Goal: Ask a question: Seek information or help from site administrators or community

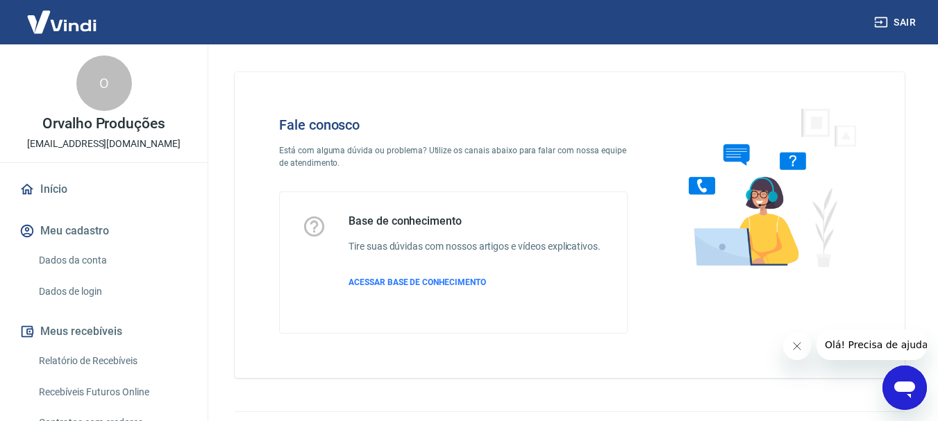
click at [900, 391] on icon "Abrir janela de mensagens" at bounding box center [904, 390] width 21 height 17
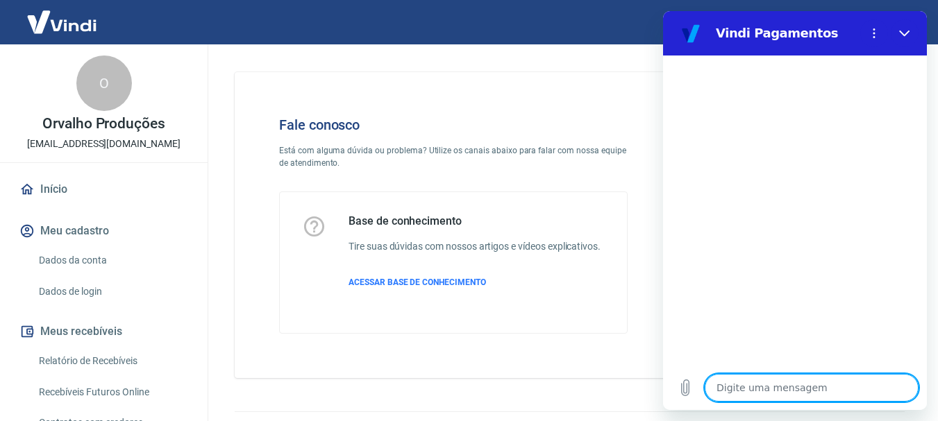
type textarea "O"
type textarea "x"
type textarea "Ol"
type textarea "x"
type textarea "Olá"
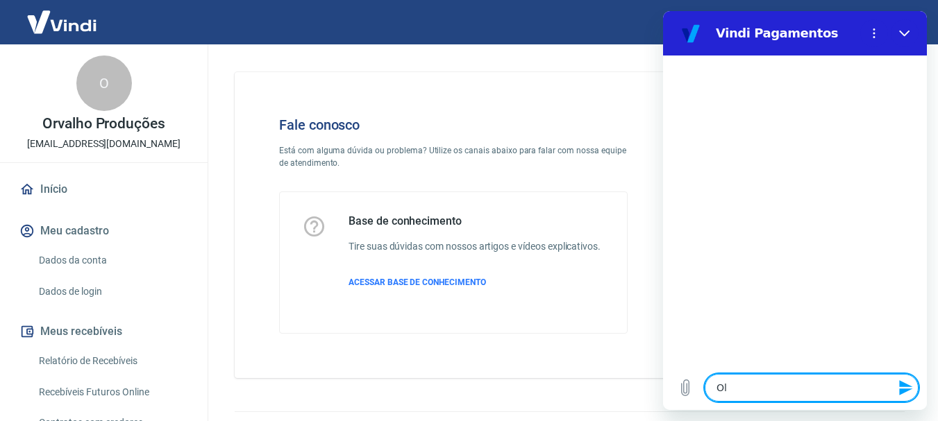
type textarea "x"
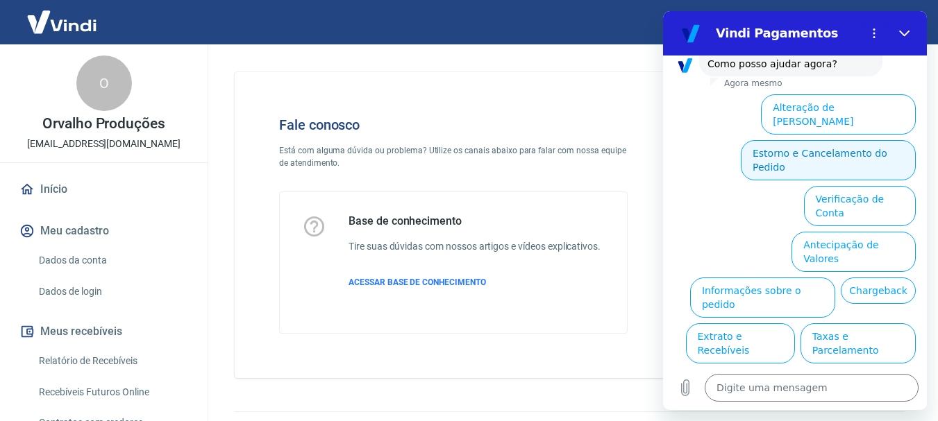
click at [784, 140] on button "Estorno e Cancelamento do Pedido" at bounding box center [828, 160] width 175 height 40
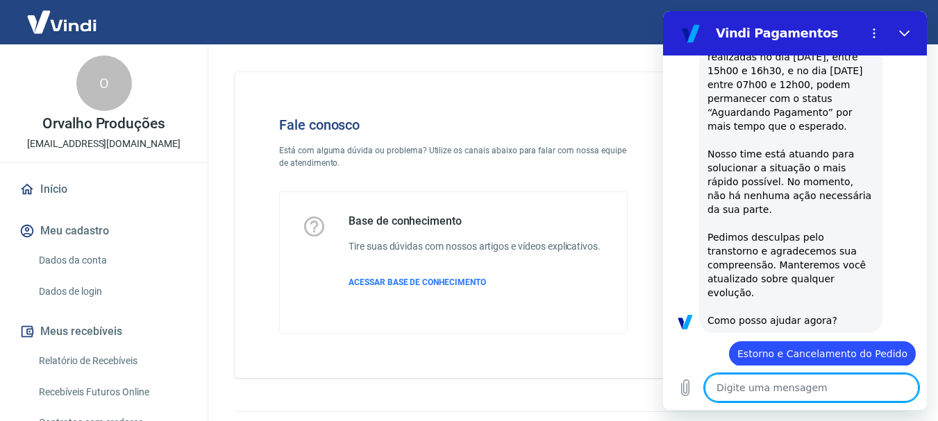
scroll to position [185, 0]
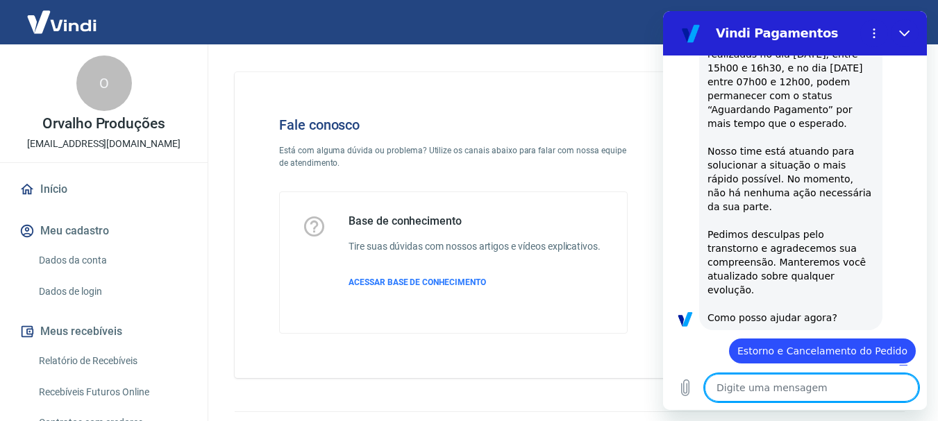
type textarea "x"
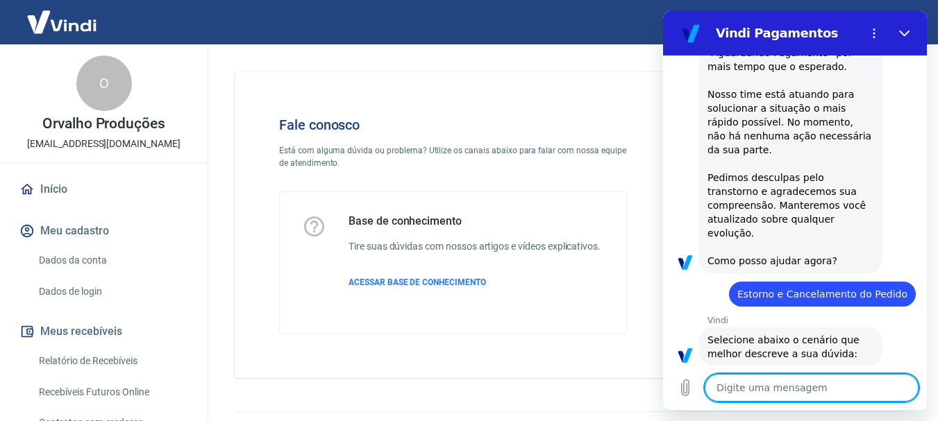
scroll to position [491, 0]
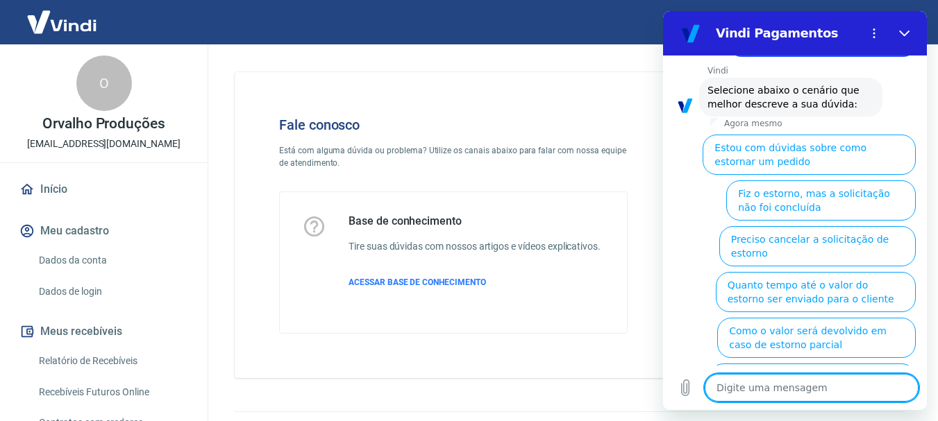
click at [746, 392] on textarea at bounding box center [812, 388] width 214 height 28
type textarea "a"
type textarea "x"
type textarea "at"
type textarea "x"
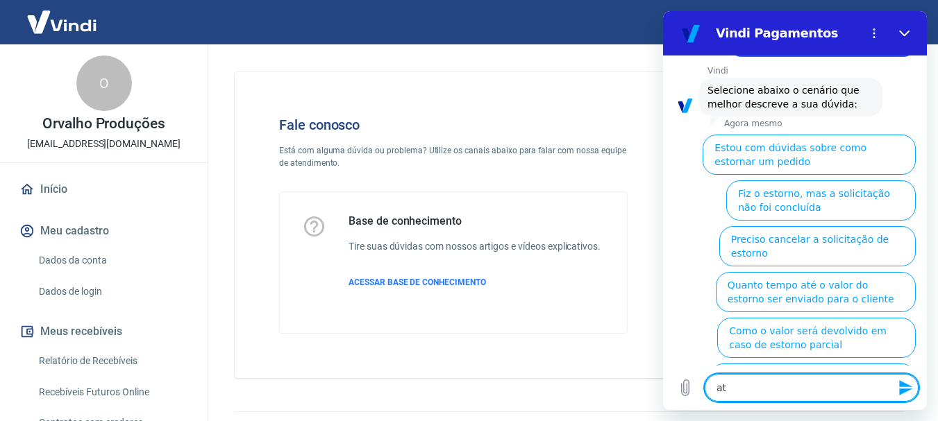
type textarea "ate"
type textarea "x"
type textarea "aten"
type textarea "x"
type textarea "atend"
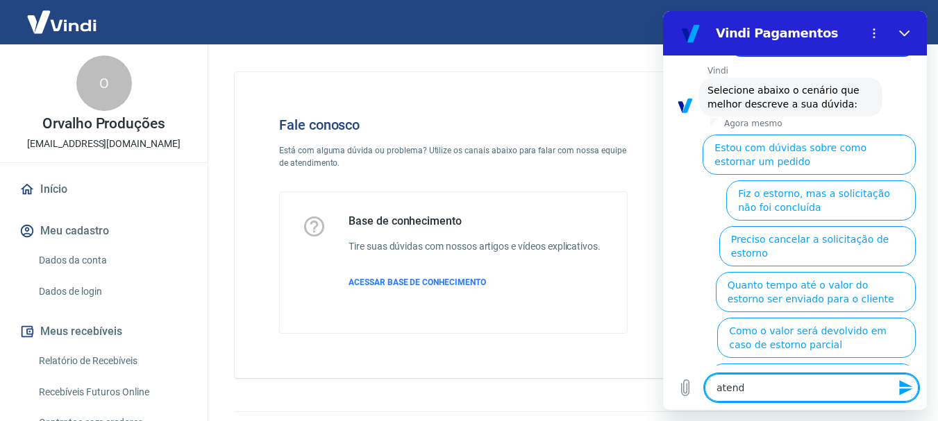
type textarea "x"
type textarea "atende"
type textarea "x"
type textarea "atenden"
type textarea "x"
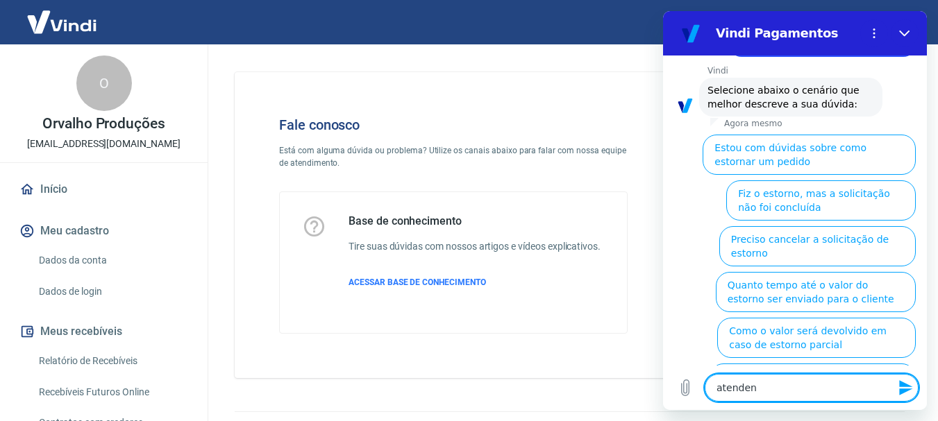
type textarea "atendent"
type textarea "x"
type textarea "atendente"
type textarea "x"
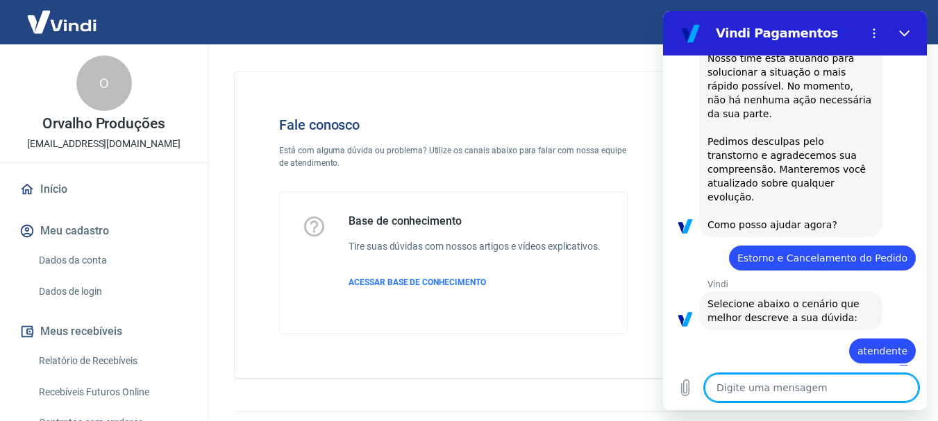
type textarea "x"
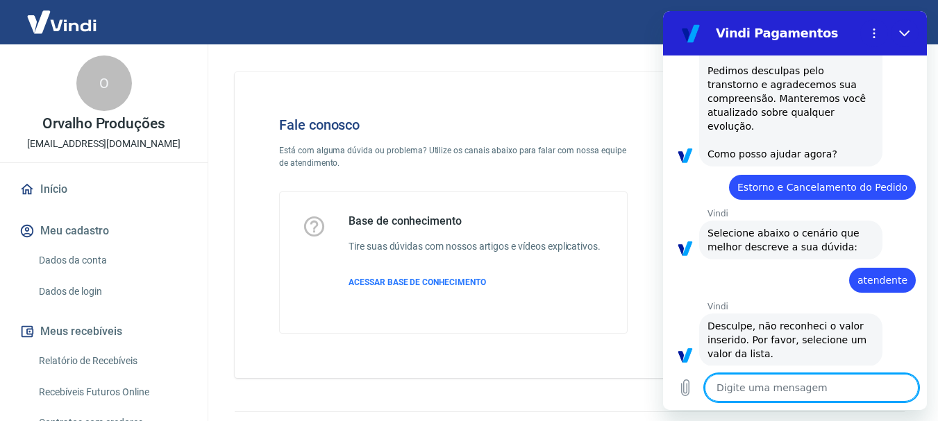
scroll to position [351, 0]
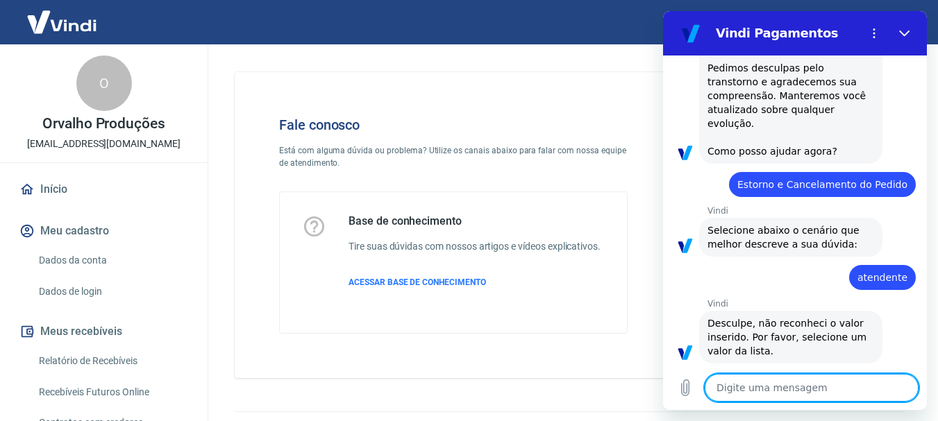
type textarea "q"
type textarea "x"
type textarea "qu"
type textarea "x"
type textarea "qua"
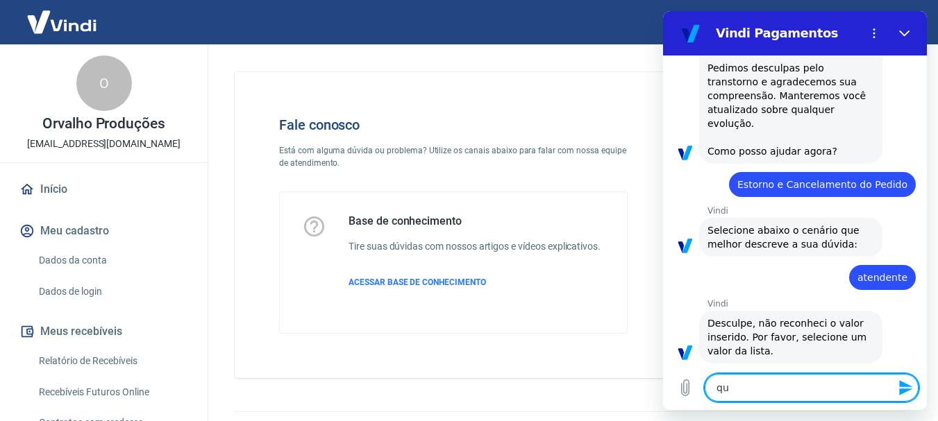
type textarea "x"
type textarea "qual"
type textarea "x"
type textarea "qual"
type textarea "x"
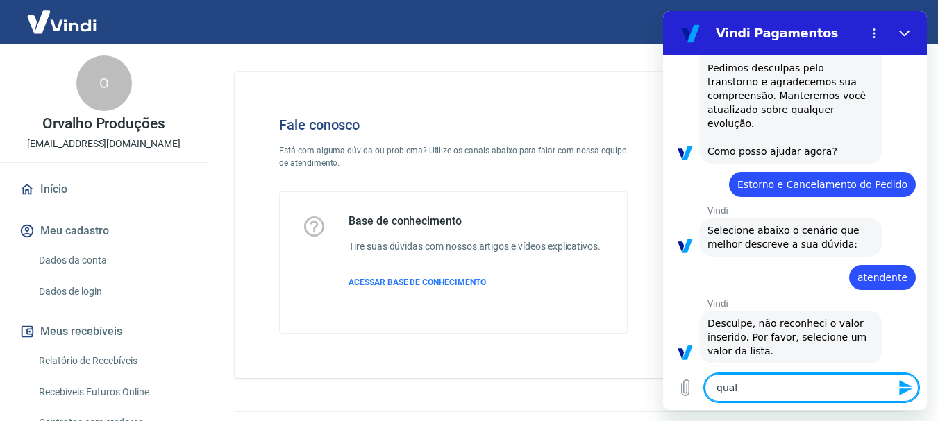
type textarea "qual l"
type textarea "x"
type textarea "qual li"
type textarea "x"
type textarea "qual lis"
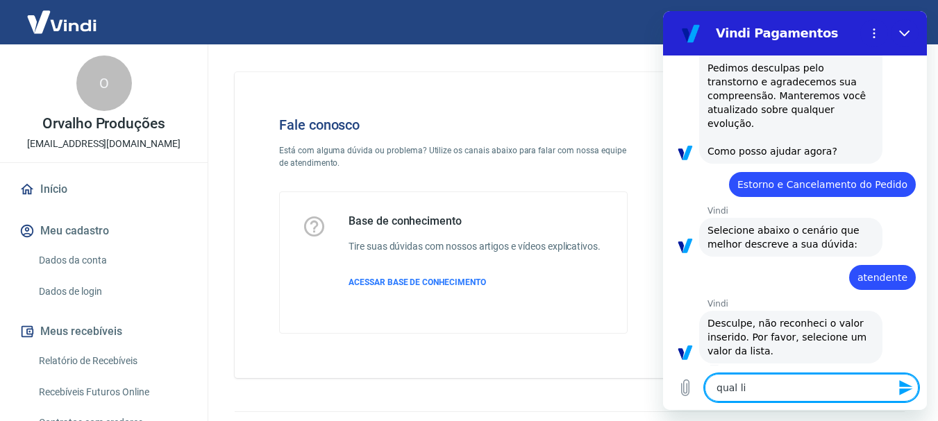
type textarea "x"
type textarea "qual list"
type textarea "x"
type textarea "qual lista"
type textarea "x"
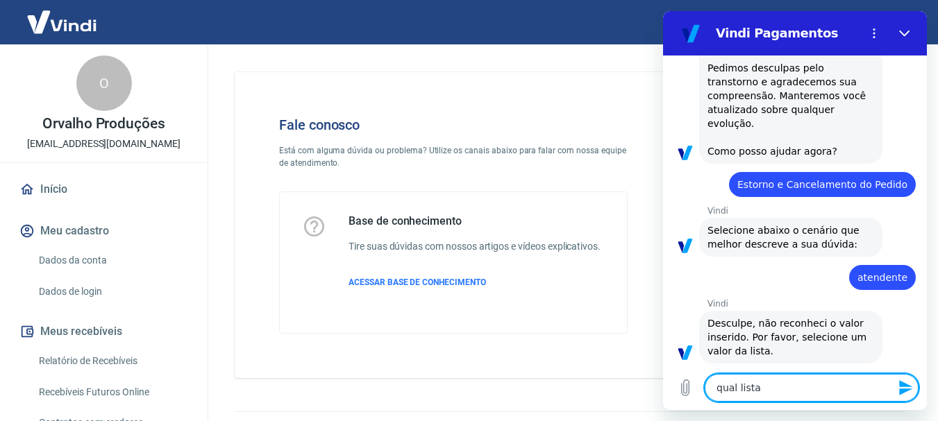
type textarea "qual lista?"
type textarea "x"
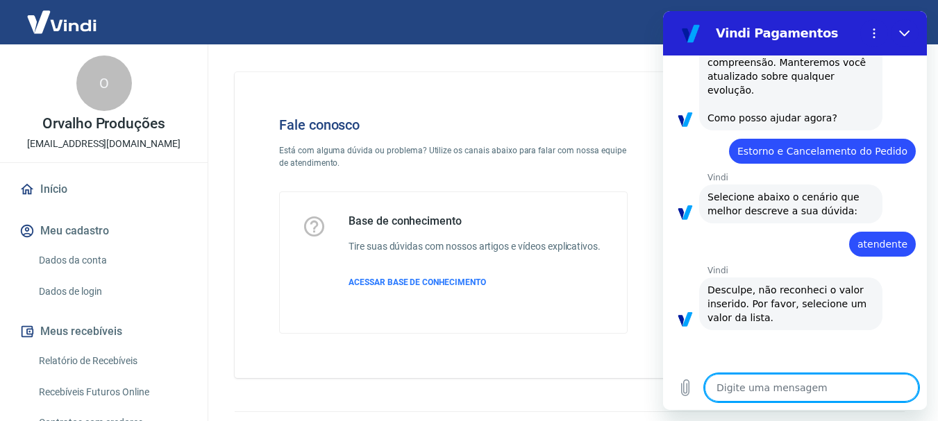
type textarea "x"
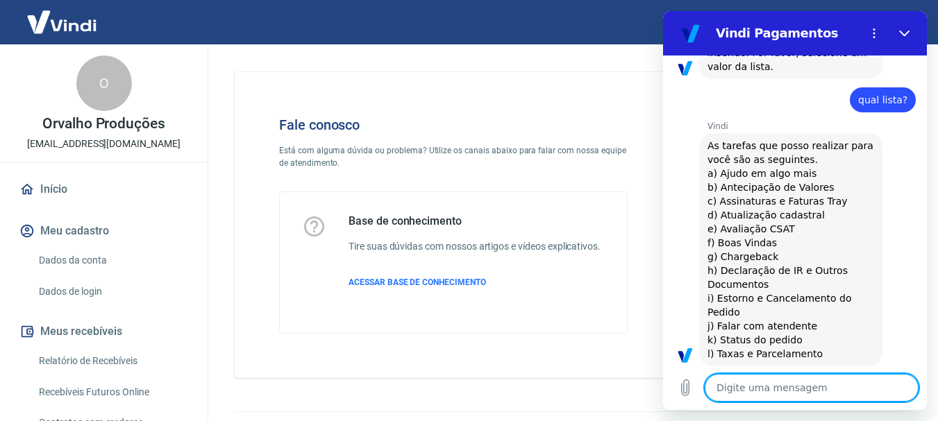
scroll to position [639, 0]
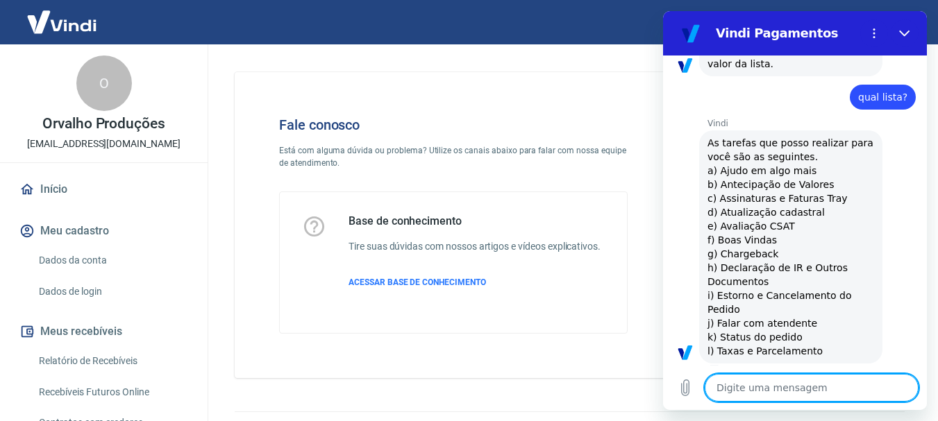
type textarea "f"
type textarea "x"
type textarea "fa"
type textarea "x"
type textarea "fal"
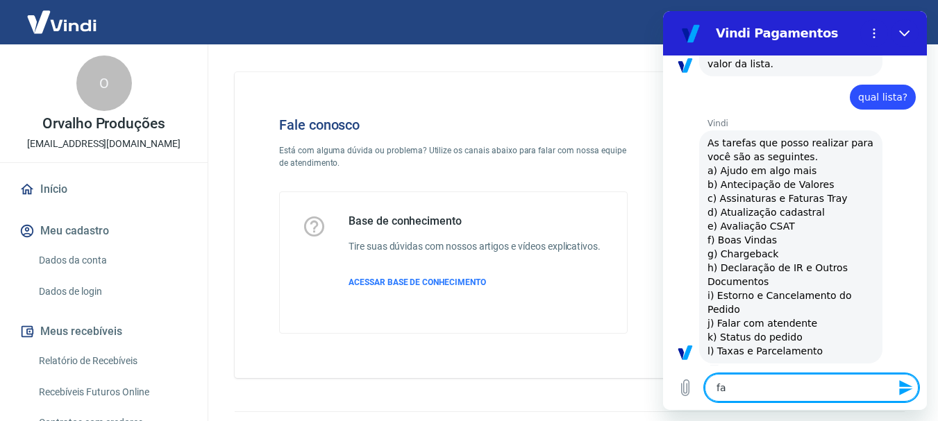
type textarea "x"
type textarea "fala"
type textarea "x"
type textarea "falar"
type textarea "x"
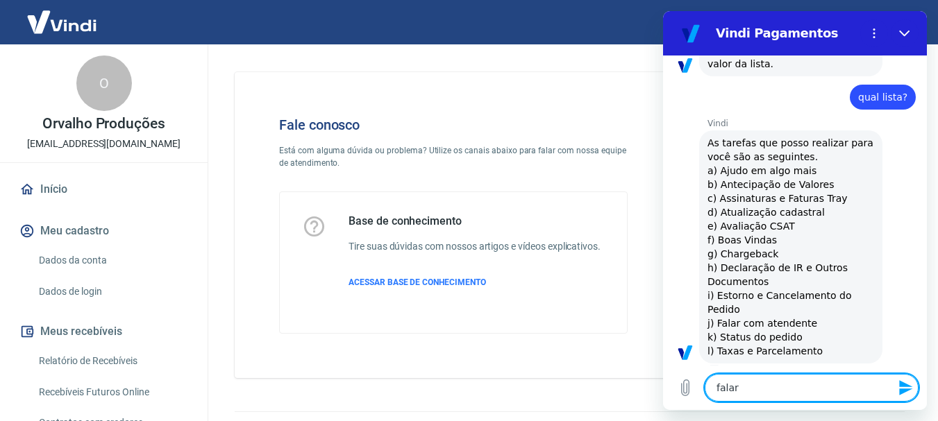
type textarea "falar"
type textarea "x"
type textarea "falar c"
type textarea "x"
type textarea "falar co"
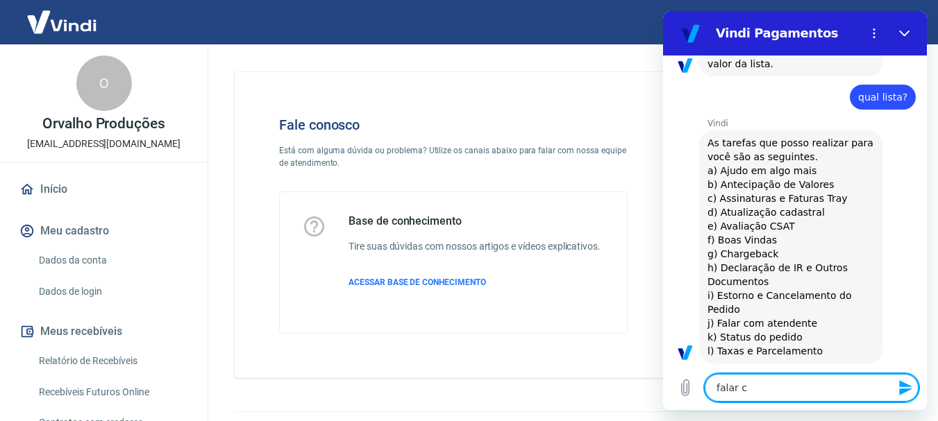
type textarea "x"
type textarea "falar com"
type textarea "x"
type textarea "falar com"
type textarea "x"
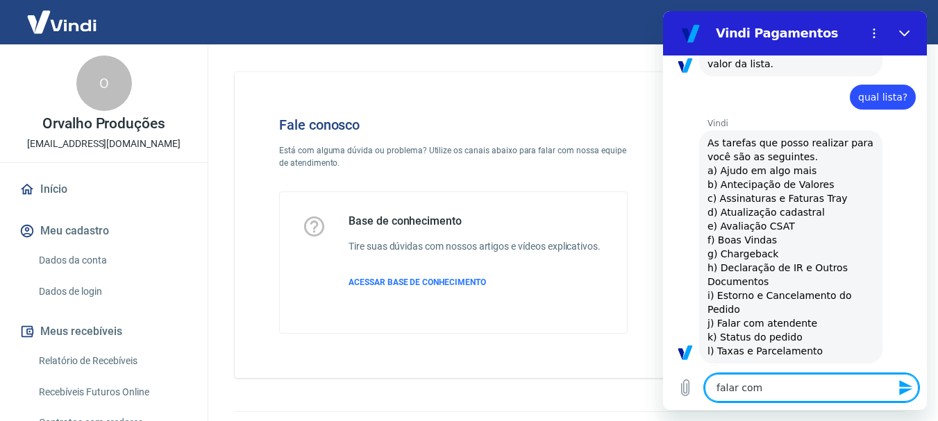
type textarea "falar com a"
type textarea "x"
type textarea "falar com at"
type textarea "x"
type textarea "falar com ate"
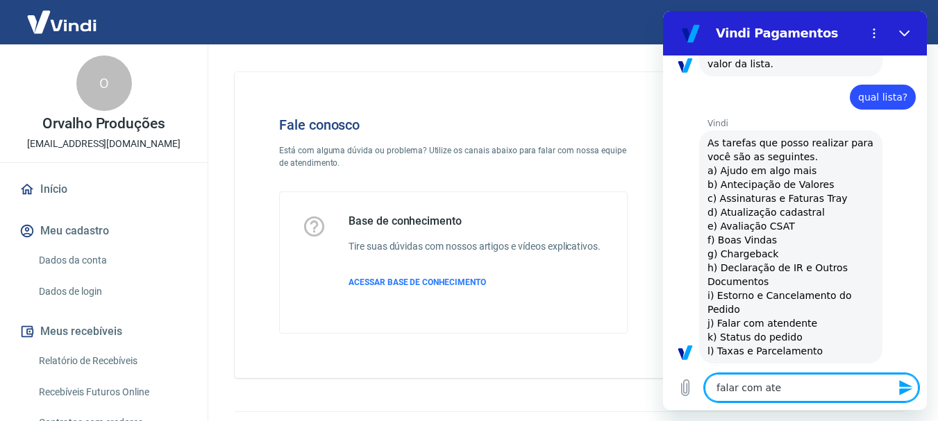
type textarea "x"
type textarea "falar com [GEOGRAPHIC_DATA]"
type textarea "x"
type textarea "falar com atend"
type textarea "x"
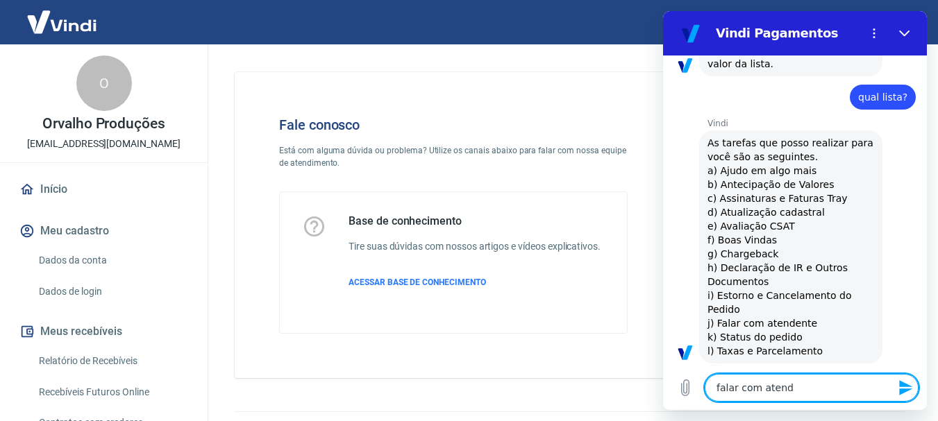
type textarea "falar com atende"
type textarea "x"
type textarea "falar com atenden"
type textarea "x"
type textarea "falar com atendent"
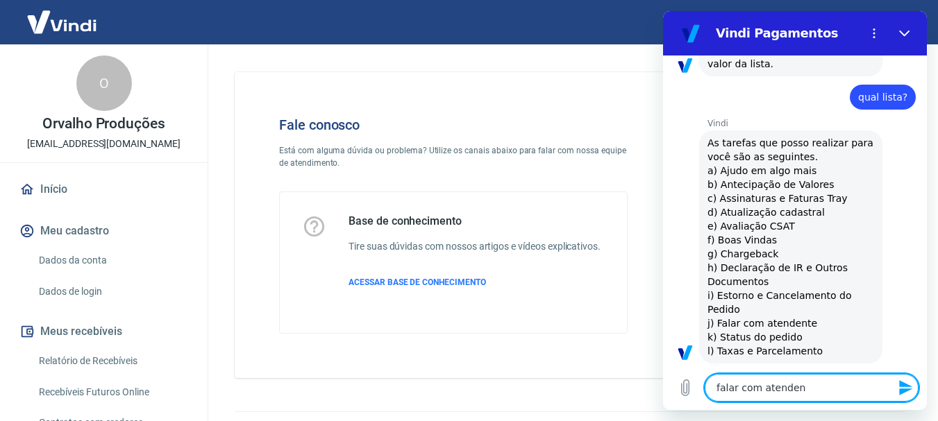
type textarea "x"
type textarea "falar com atendente"
type textarea "x"
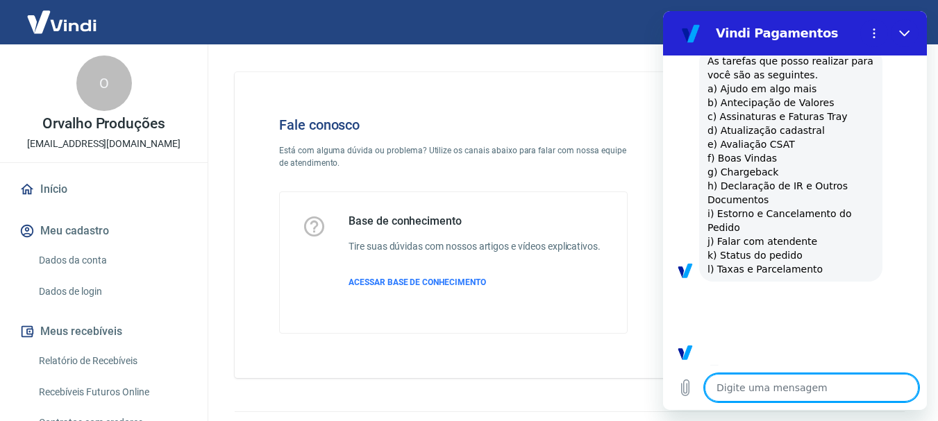
type textarea "x"
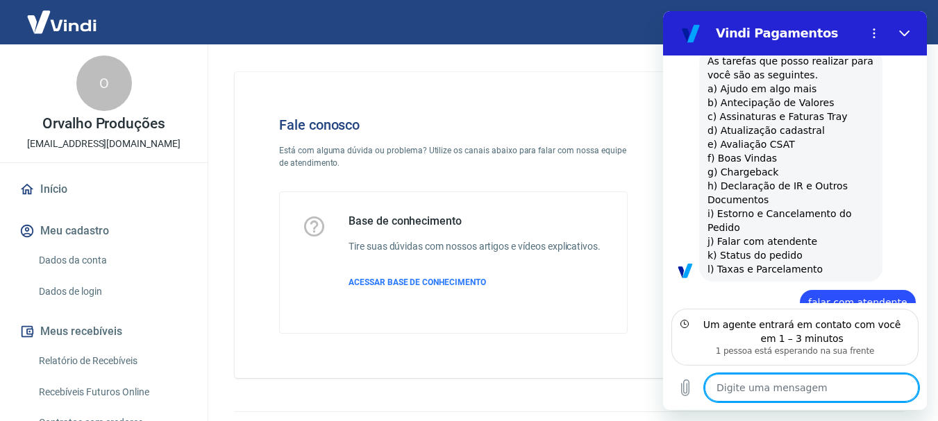
scroll to position [783, 0]
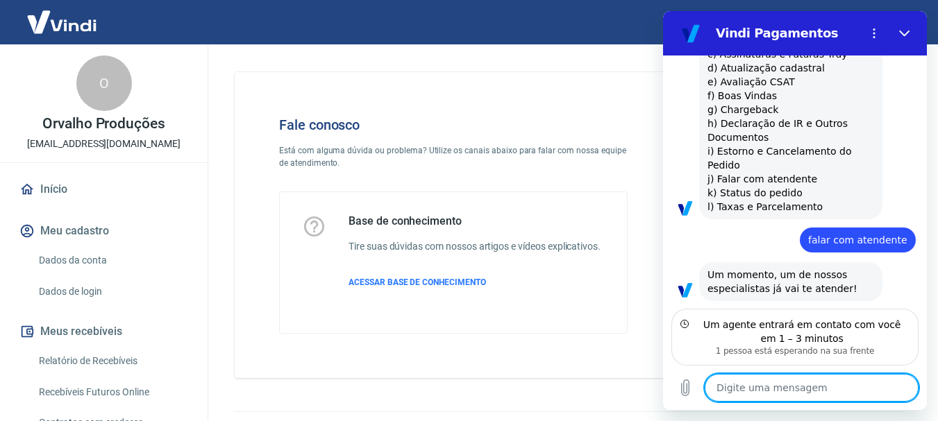
type textarea "A"
type textarea "x"
type textarea "A"
type textarea "x"
type textarea "A c"
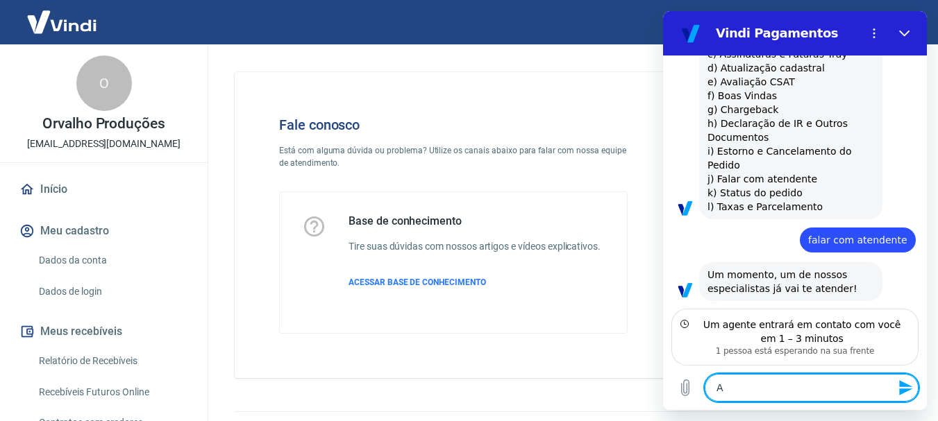
type textarea "x"
type textarea "A cl"
type textarea "x"
type textarea "A cli"
type textarea "x"
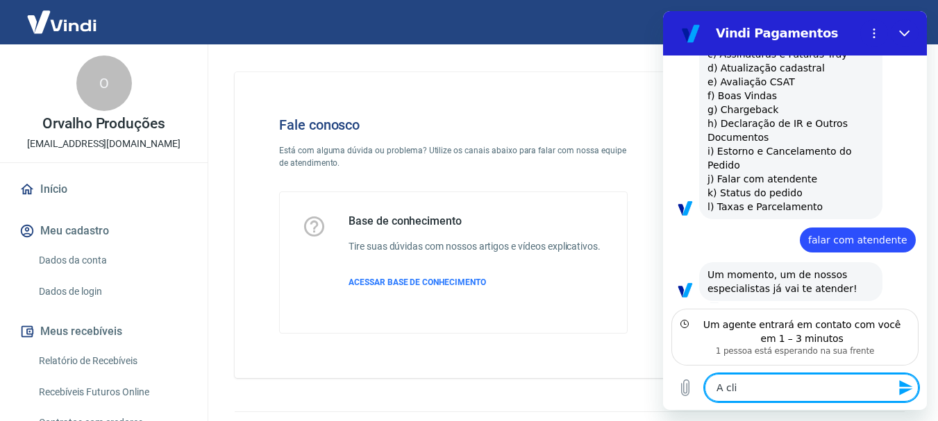
type textarea "A clie"
type textarea "x"
type textarea "A clien"
type textarea "x"
type textarea "A client"
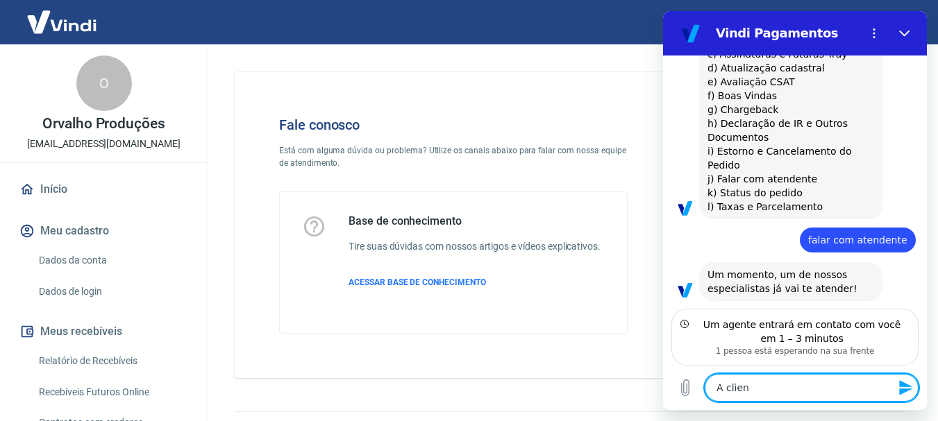
type textarea "x"
type textarea "A cliente"
type textarea "x"
type textarea "A cliente"
type textarea "x"
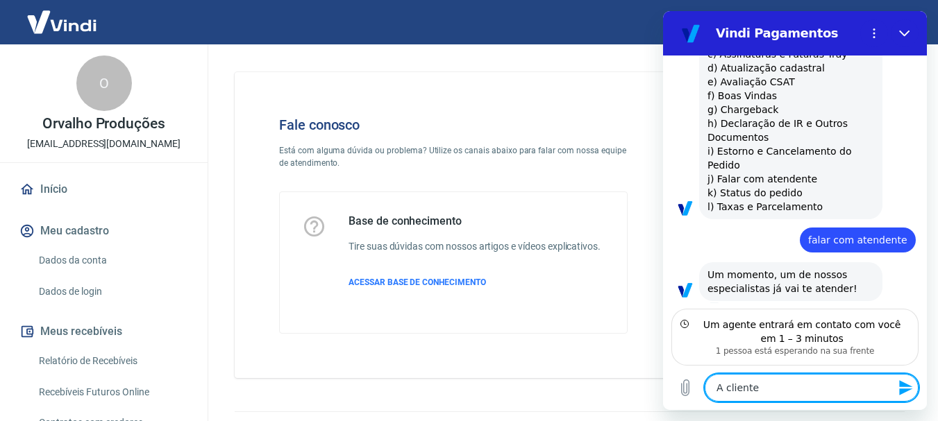
type textarea "A cliente d"
type textarea "x"
type textarea "A cliente do"
type textarea "x"
type textarea "A cliente do"
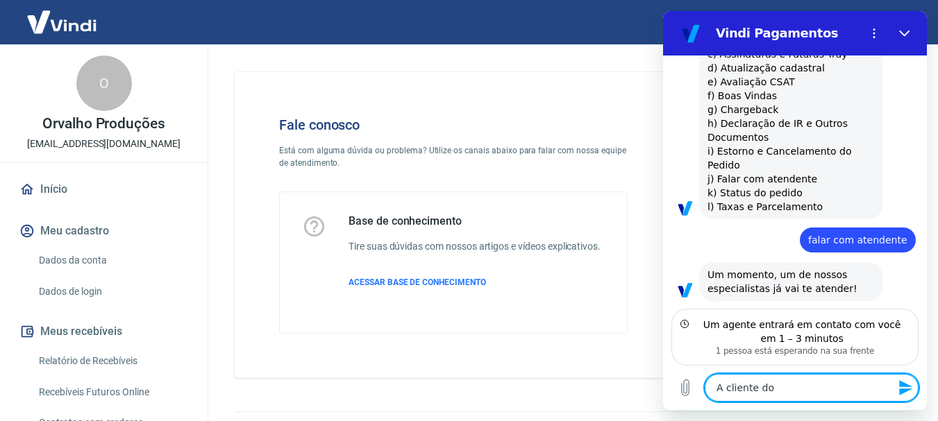
type textarea "x"
type textarea "A cliente do p"
type textarea "x"
type textarea "A cliente do pe"
type textarea "x"
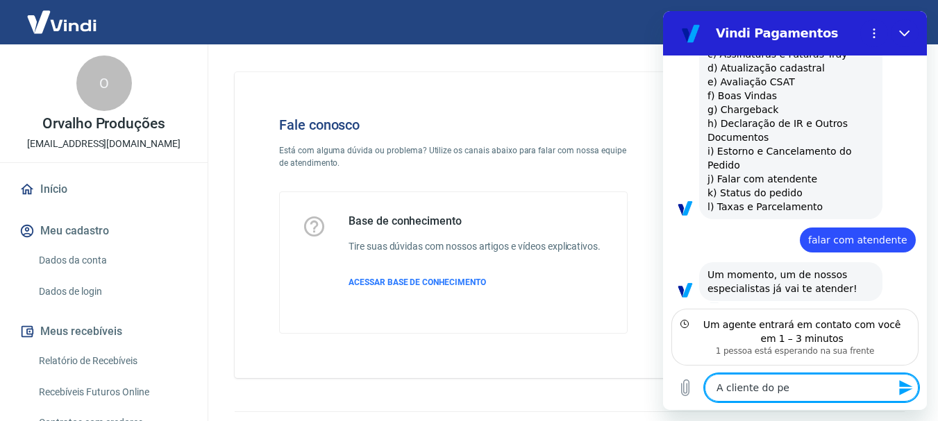
type textarea "A cliente do ped"
type textarea "x"
type textarea "A cliente do pedi"
type textarea "x"
type textarea "A cliente do pedid"
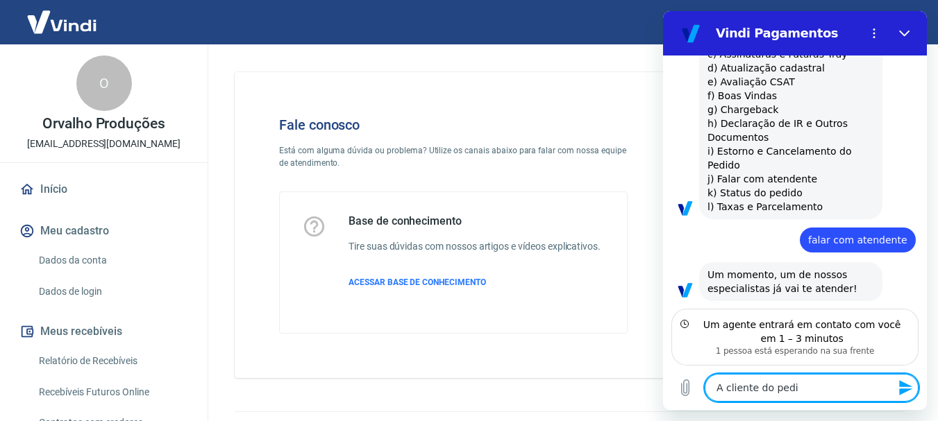
type textarea "x"
type textarea "A cliente do pedido"
type textarea "x"
type textarea "A cliente do pedido"
type textarea "x"
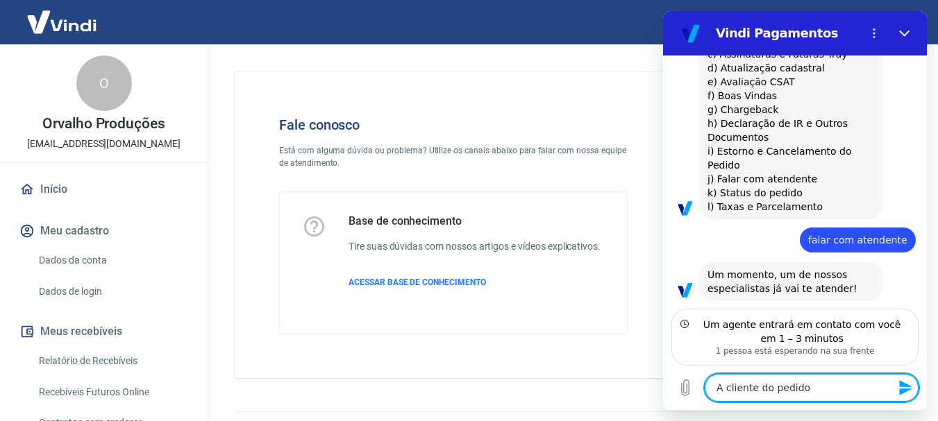
type textarea "A cliente do pedido"
type textarea "x"
type textarea "A cliente do pedido"
type textarea "x"
type textarea "A cliente do pedid"
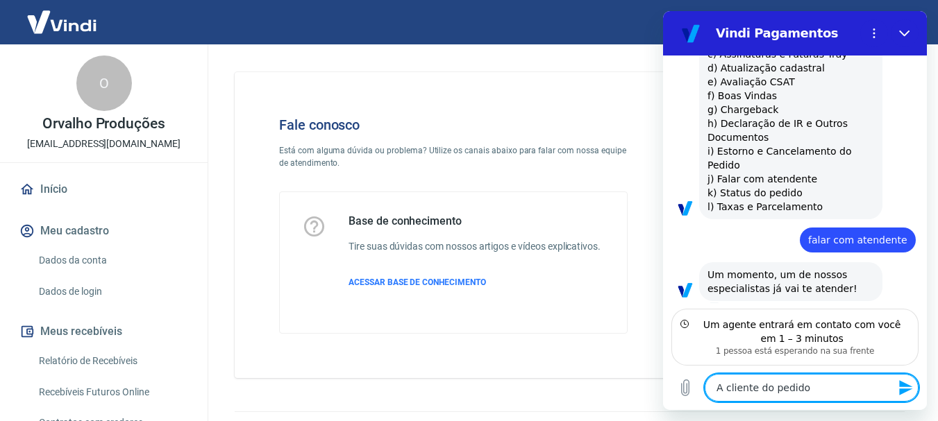
type textarea "x"
type textarea "A cliente do pedi"
type textarea "x"
type textarea "A cliente do ped"
type textarea "x"
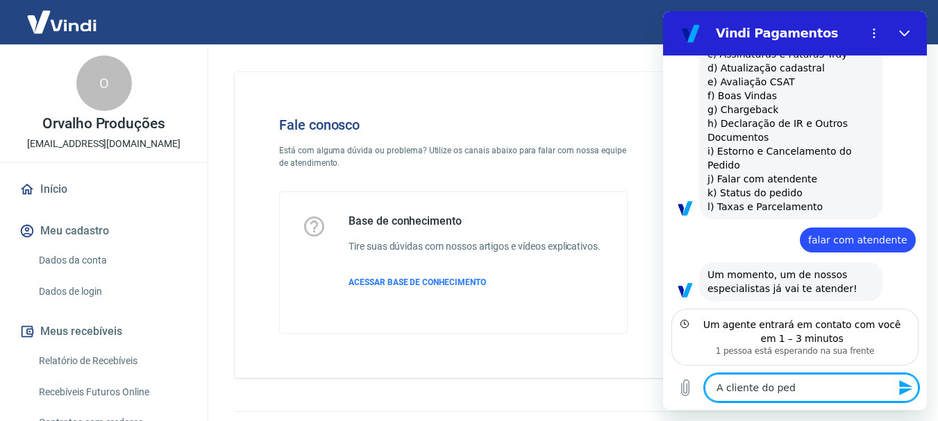
type textarea "A cliente do pe"
type textarea "x"
type textarea "A cliente do p"
type textarea "x"
type textarea "A cliente do"
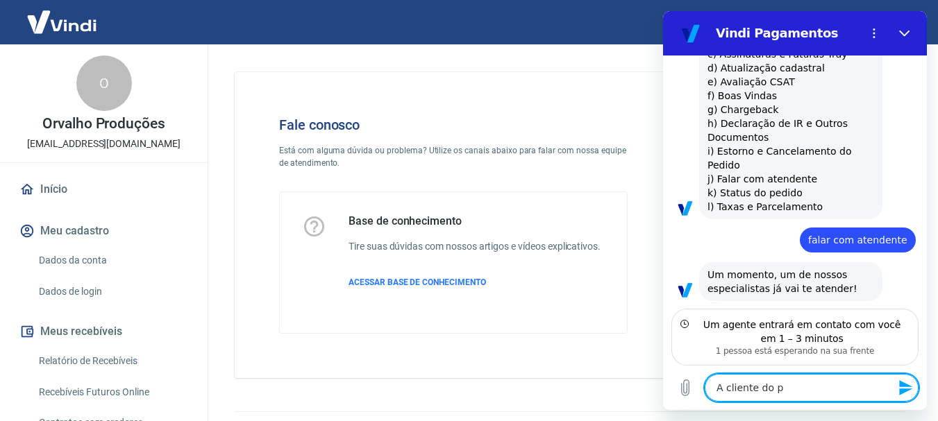
type textarea "x"
type textarea "A cliente do C"
type textarea "x"
type textarea "A cliente do CP"
type textarea "x"
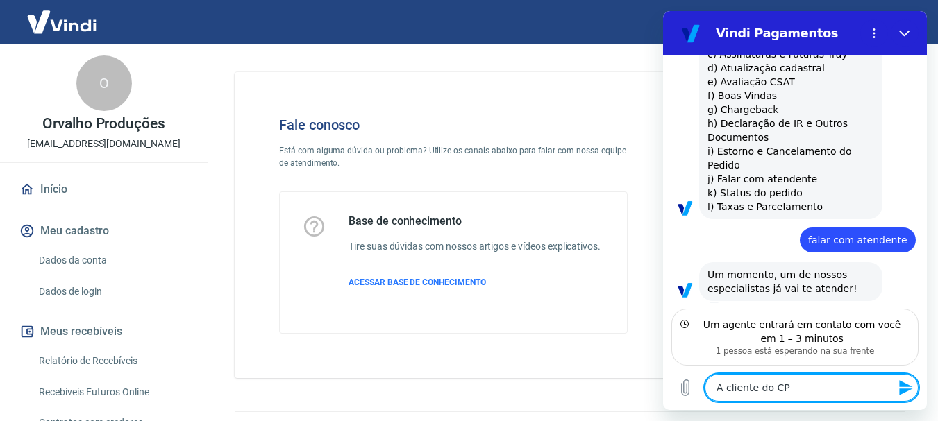
type textarea "A cliente do CPF"
type textarea "x"
type textarea "A cliente do CPF"
type textarea "x"
paste textarea "02783204908"
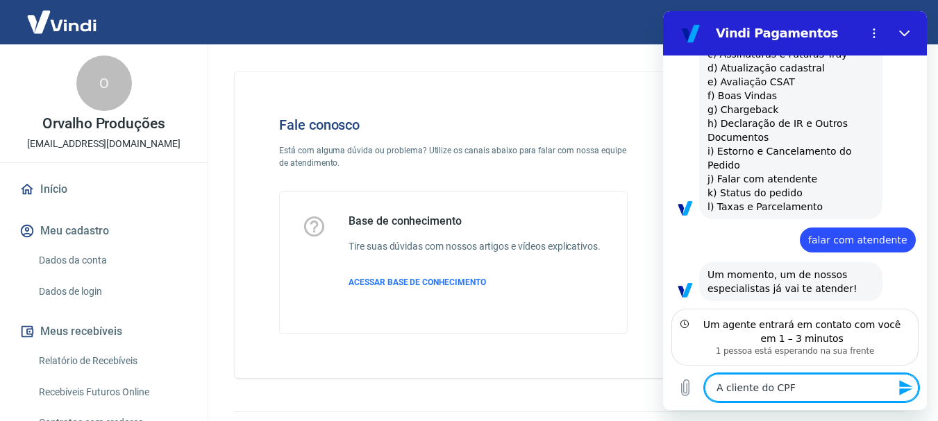
type textarea "A cliente do CPF 02783204908"
type textarea "x"
type textarea "A cliente do CPF 02783204908"
type textarea "x"
type textarea "A cliente do CPF 02783204908 T"
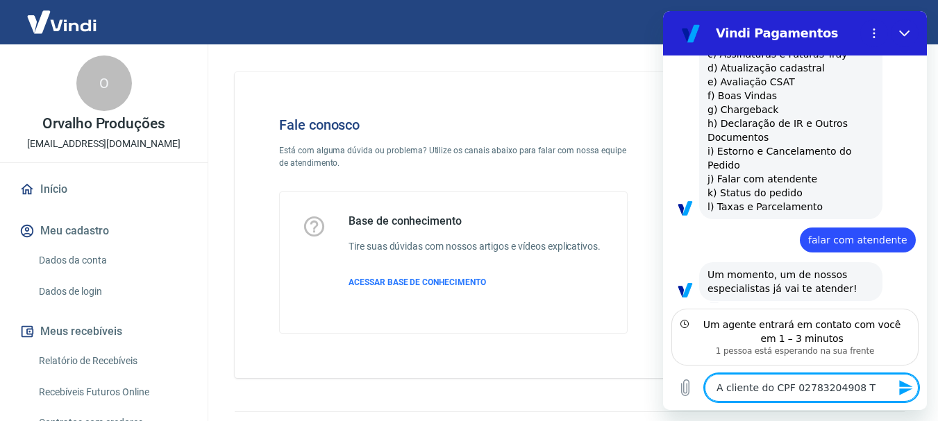
type textarea "x"
type textarea "A cliente do CPF 02783204908 TE"
type textarea "x"
type textarea "A cliente do CPF 02783204908 TEV"
type textarea "x"
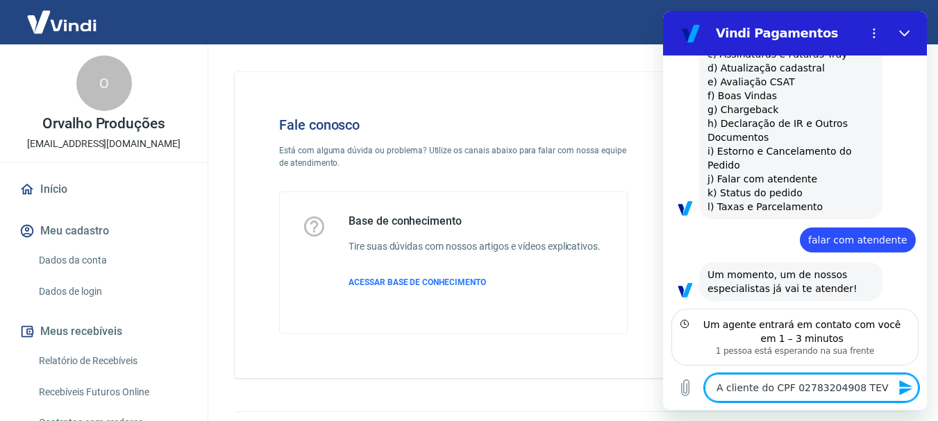
type textarea "A cliente do CPF 02783204908 TEVE"
type textarea "x"
type textarea "A cliente do CPF 02783204908 TEVE"
type textarea "x"
type textarea "A cliente do CPF 02783204908 TEVE S"
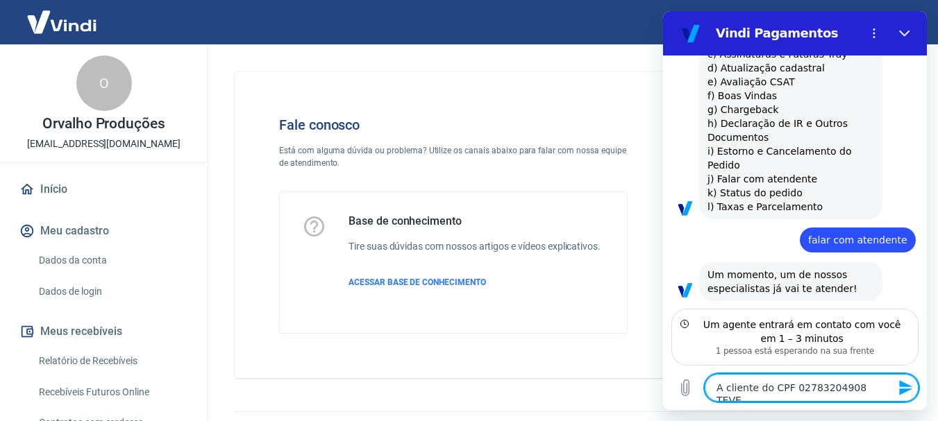
type textarea "x"
type textarea "A cliente do CPF 02783204908 TEVE SE"
type textarea "x"
type textarea "A cliente do CPF 02783204908 TEVE SEU"
type textarea "x"
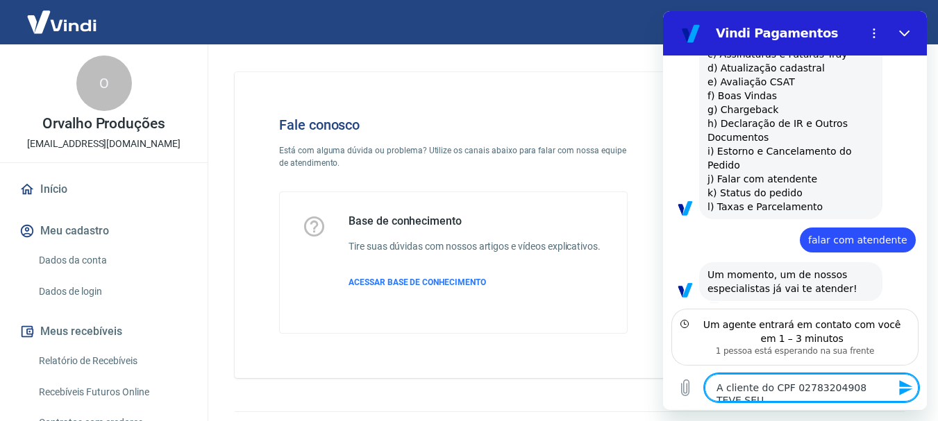
type textarea "A cliente do CPF 02783204908 TEVE SEU"
type textarea "x"
type textarea "A cliente do CPF 02783204908 TEVE SEU P"
type textarea "x"
type textarea "A cliente do CPF 02783204908 TEVE SEU PE"
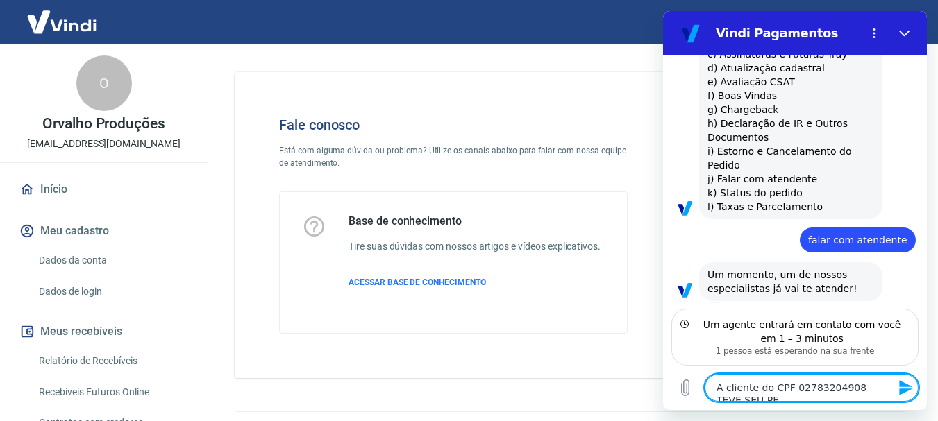
type textarea "x"
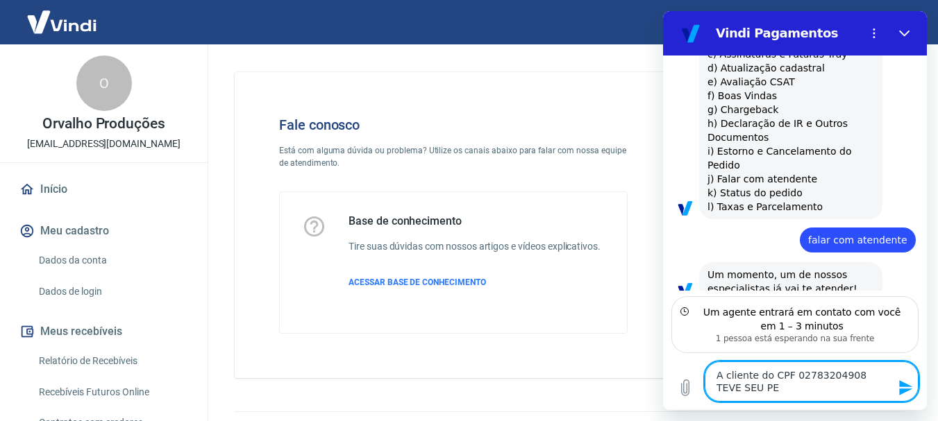
type textarea "A cliente do CPF 02783204908 TEVE SEU PED"
type textarea "x"
type textarea "A cliente do CPF 02783204908 TEVE SEU PEDI"
type textarea "x"
type textarea "A cliente do CPF 02783204908 TEVE SEU PEDID"
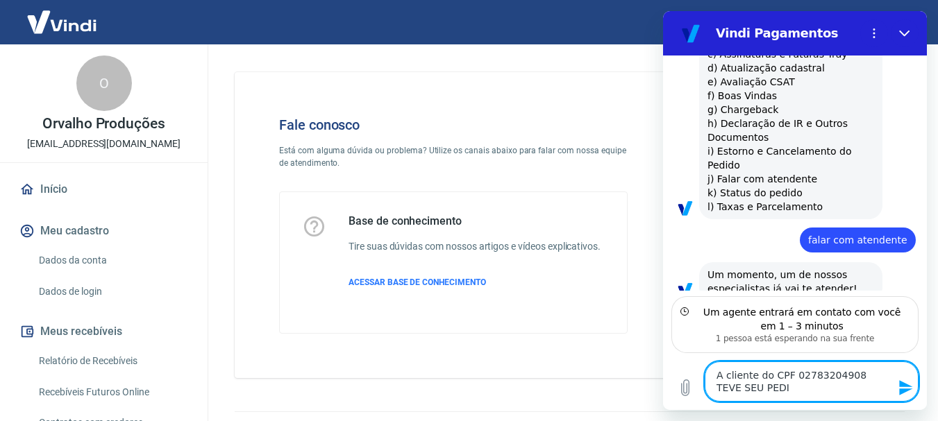
type textarea "x"
type textarea "A cliente do CPF 02783204908 TEVE SEU PEDIDO"
type textarea "x"
type textarea "A cliente do CPF 02783204908 TEVE SEU PEDIDO"
type textarea "x"
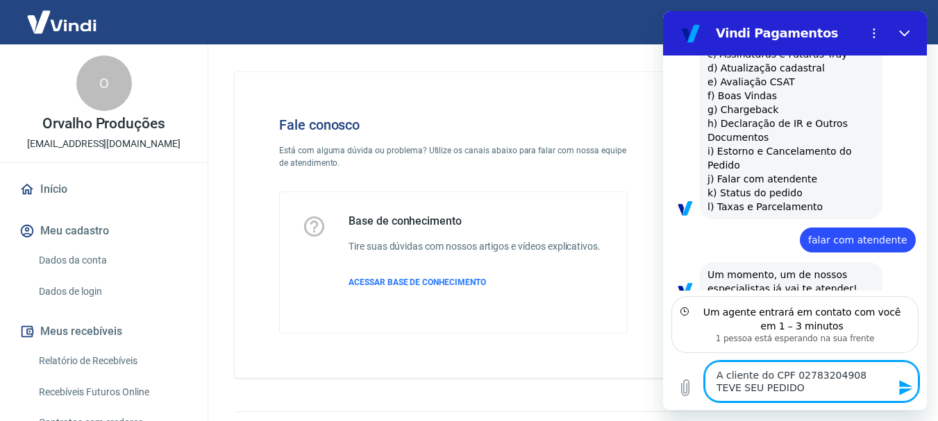
type textarea "A cliente do CPF 02783204908 TEVE SEU PEDIDO C"
type textarea "x"
type textarea "A cliente do CPF 02783204908 TEVE SEU PEDIDO CA"
type textarea "x"
type textarea "A cliente do CPF 02783204908 TEVE SEU PEDIDO CAN"
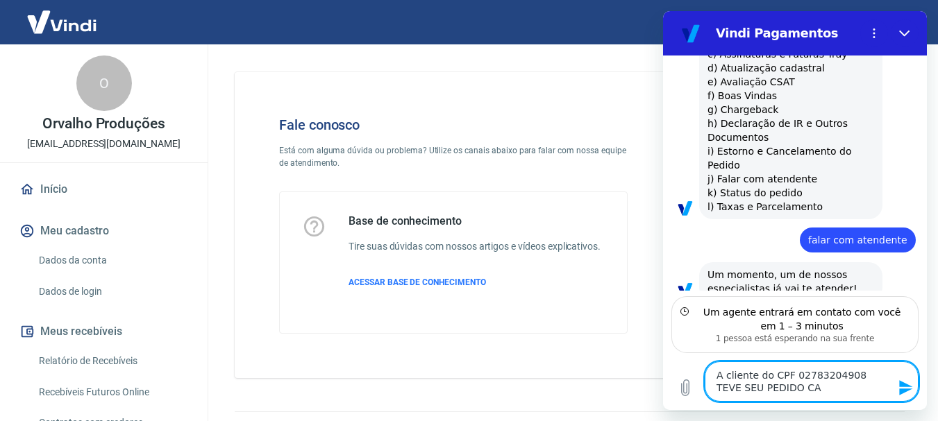
type textarea "x"
type textarea "A cliente do CPF 02783204908 TEVE SEU PEDIDO CANC"
type textarea "x"
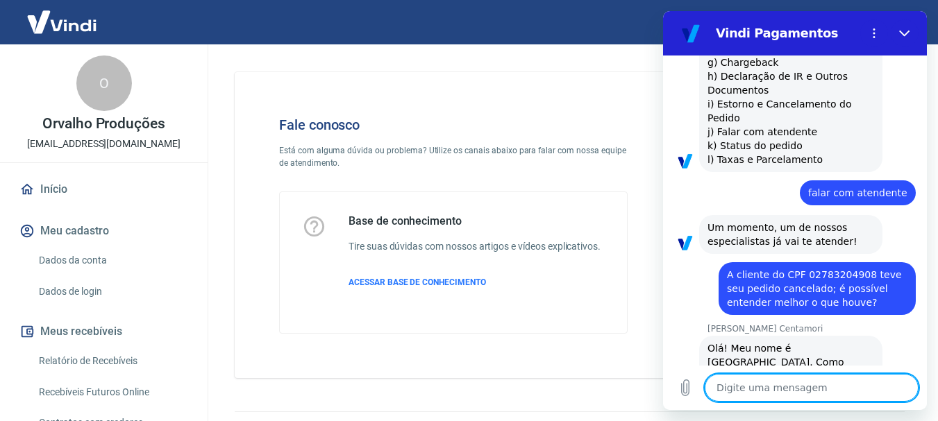
scroll to position [841, 0]
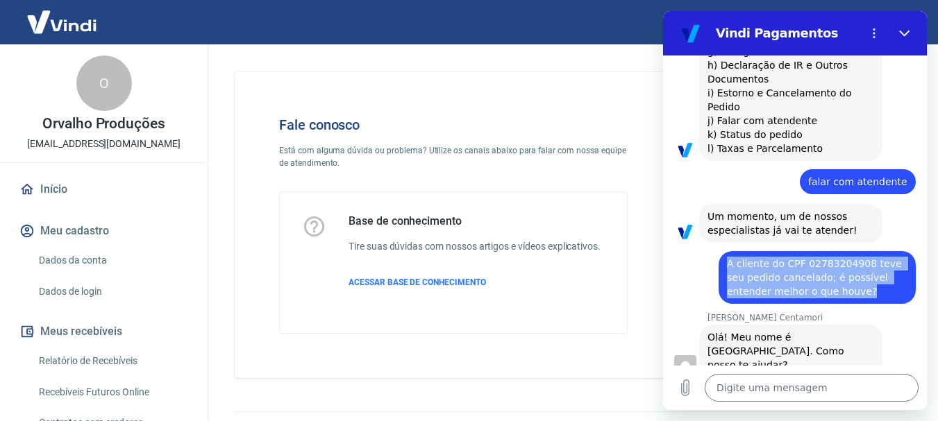
drag, startPoint x: 725, startPoint y: 245, endPoint x: 842, endPoint y: 282, distance: 122.3
click at [842, 282] on div "diz: A cliente do CPF 02783204908 teve seu pedido cancelado; é possível entende…" at bounding box center [816, 277] width 197 height 53
copy span "A cliente do CPF 02783204908 teve seu pedido cancelado; é possível entender mel…"
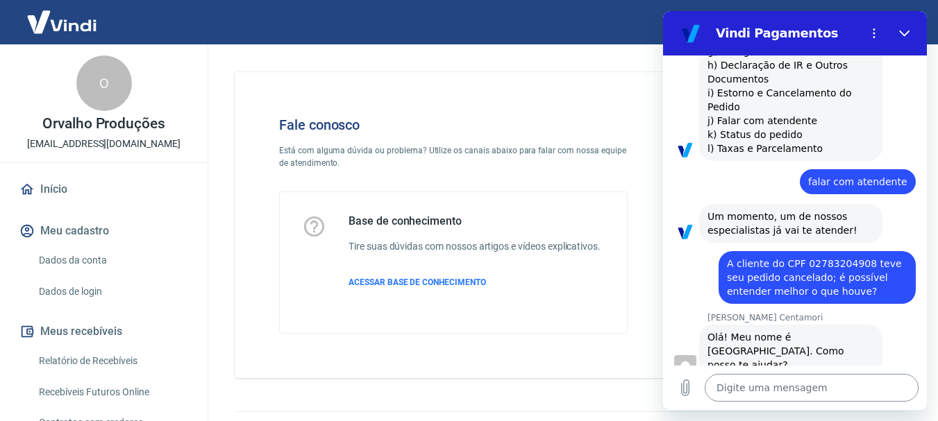
drag, startPoint x: 756, startPoint y: 402, endPoint x: 753, endPoint y: 389, distance: 13.5
click at [753, 389] on div "Digite uma mensagem x" at bounding box center [795, 388] width 264 height 44
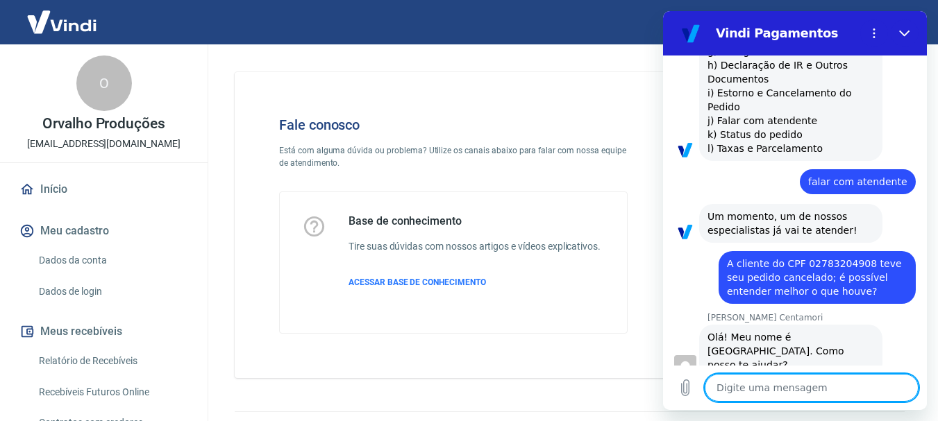
click at [753, 389] on textarea at bounding box center [812, 388] width 214 height 28
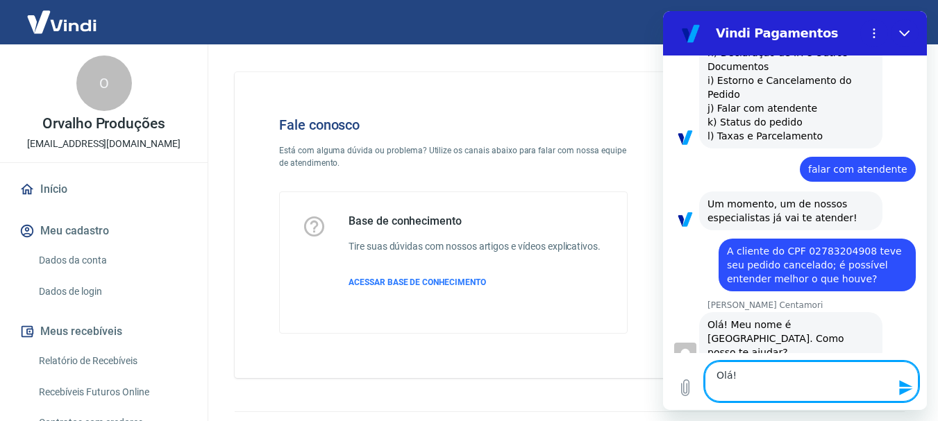
paste textarea "A cliente do CPF 02783204908 teve seu pedido cancelado; é possível entender mel…"
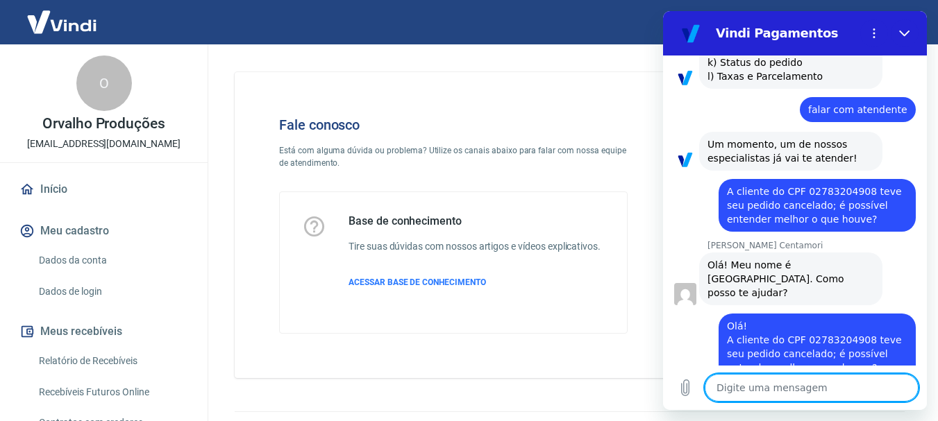
scroll to position [916, 0]
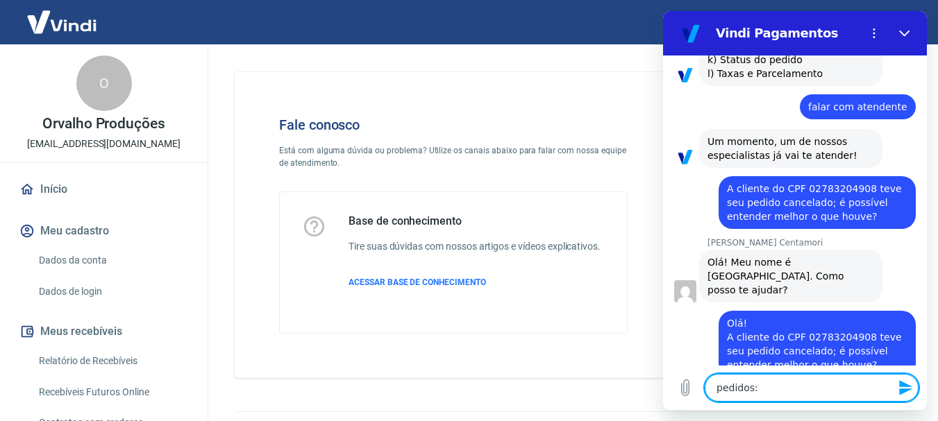
paste textarea "242036"
paste textarea "241962"
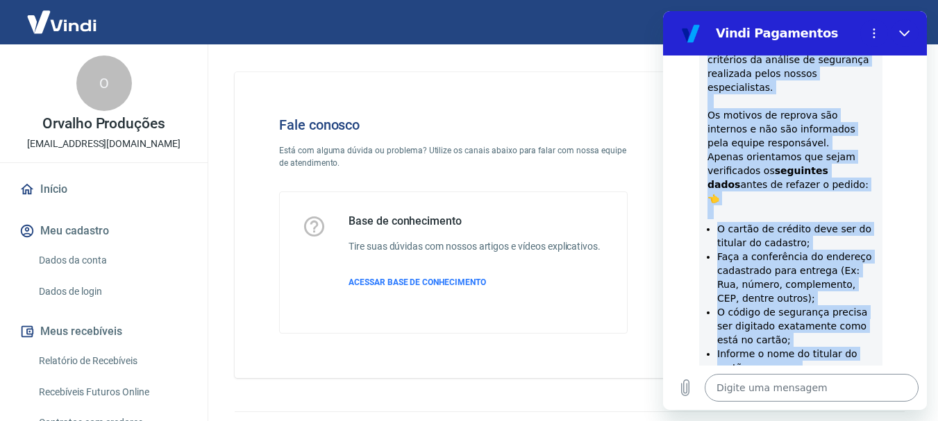
scroll to position [1537, 0]
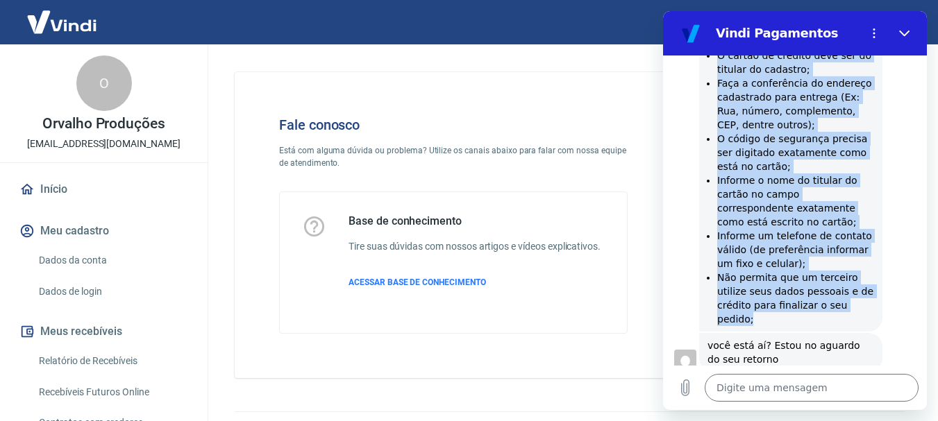
drag, startPoint x: 708, startPoint y: 64, endPoint x: 759, endPoint y: 267, distance: 208.9
click at [759, 267] on div "A transação encontra-se com status reprovado por não ter atendido aos parâmetro…" at bounding box center [790, 68] width 167 height 516
copy div "A transação encontra-se com status reprovado por não ter atendido aos parâmetro…"
click at [784, 271] on li "Não permita que um terceiro utilize seus dados pessoais e de crédito para final…" at bounding box center [795, 299] width 157 height 56
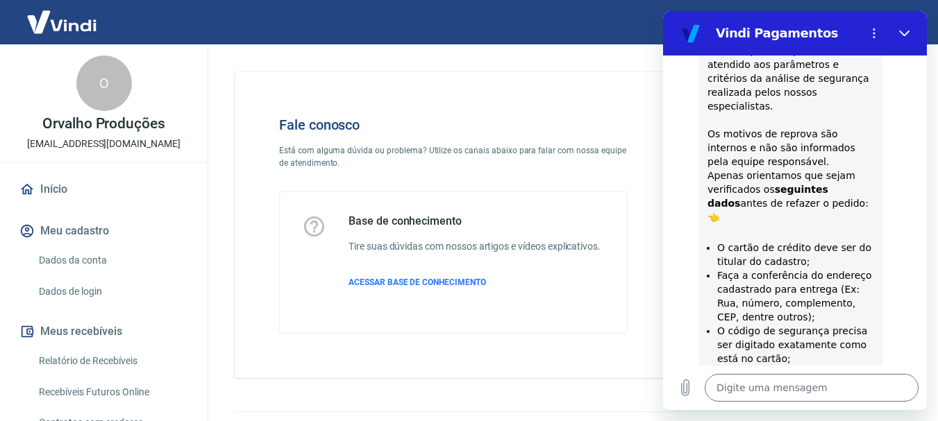
scroll to position [1344, 0]
click at [743, 390] on textarea at bounding box center [812, 388] width 214 height 28
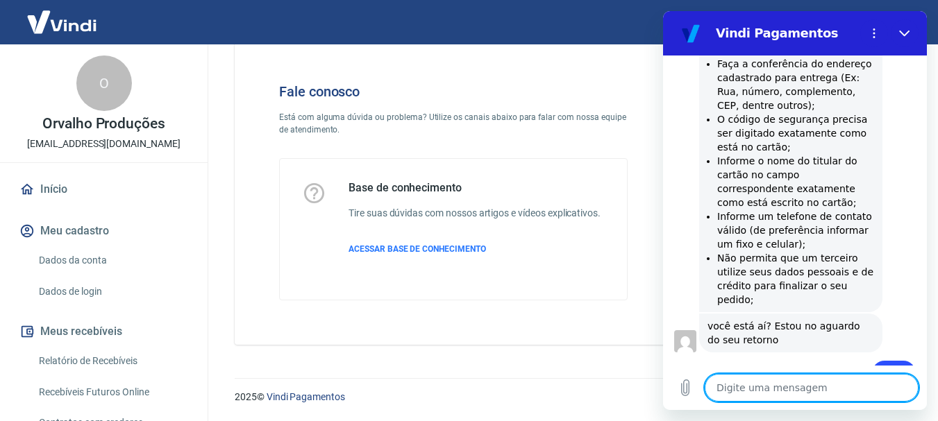
scroll to position [1563, 0]
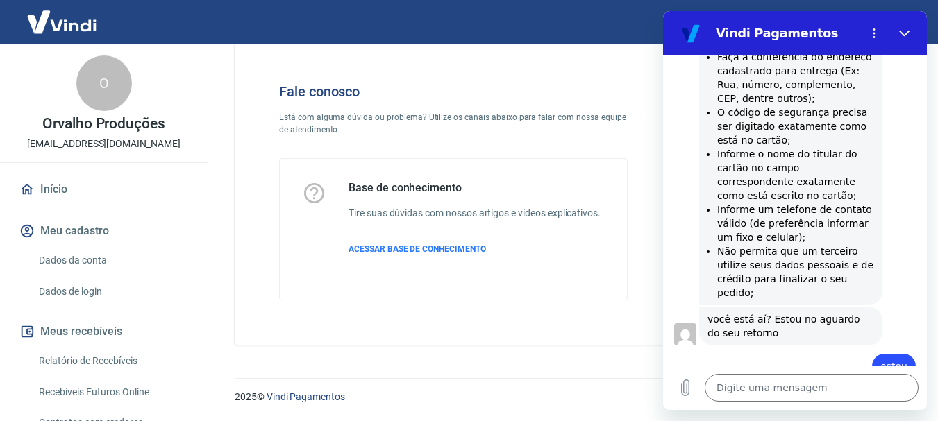
click at [81, 24] on img at bounding box center [62, 22] width 90 height 42
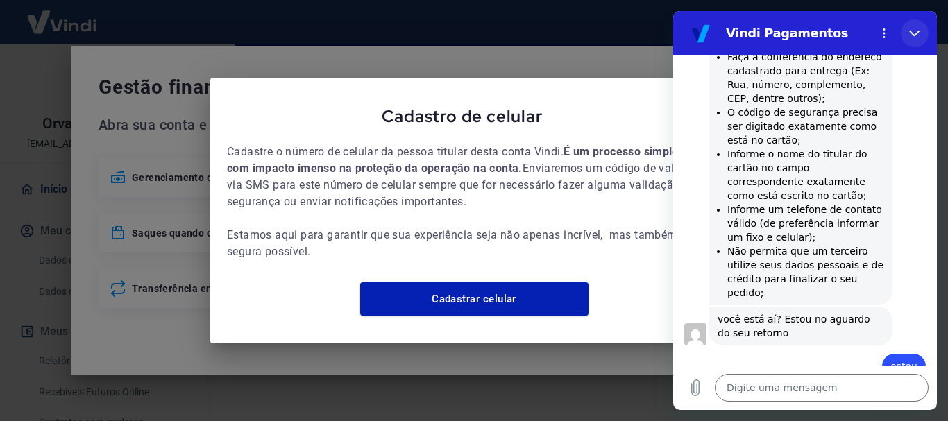
click at [918, 34] on icon "Fechar" at bounding box center [914, 33] width 11 height 11
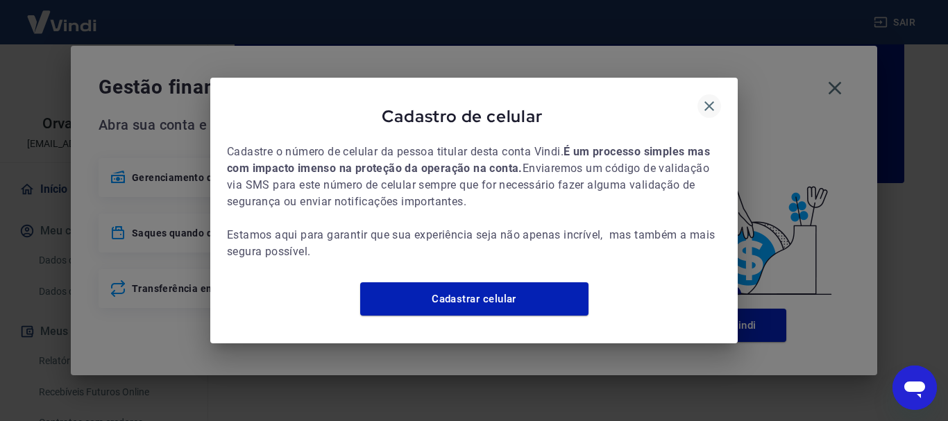
click at [712, 101] on icon "button" at bounding box center [710, 106] width 10 height 10
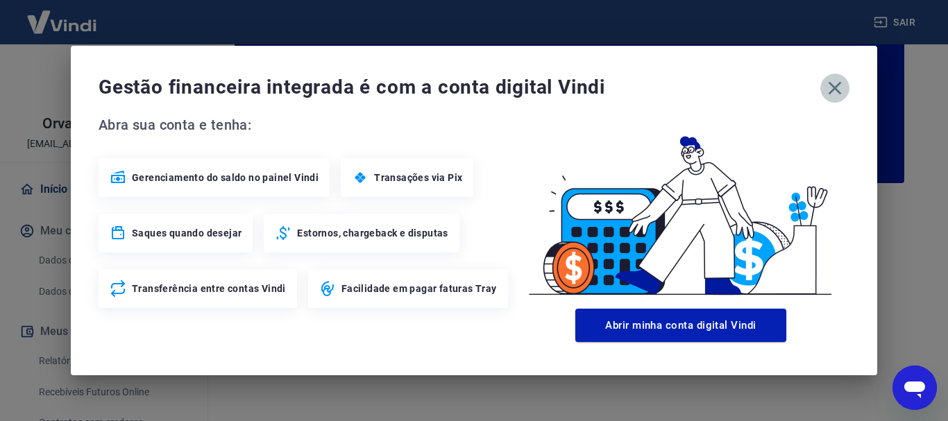
click at [830, 95] on icon "button" at bounding box center [835, 88] width 22 height 22
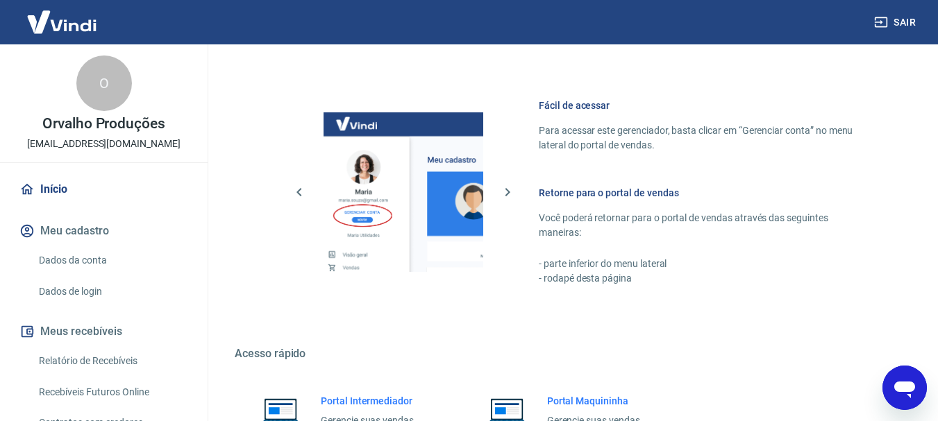
scroll to position [861, 0]
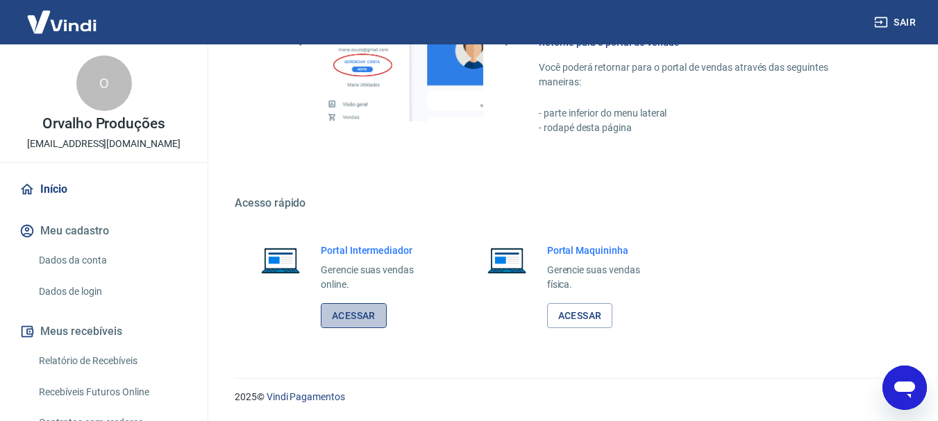
click at [338, 318] on link "Acessar" at bounding box center [354, 316] width 66 height 26
